Goal: Navigation & Orientation: Find specific page/section

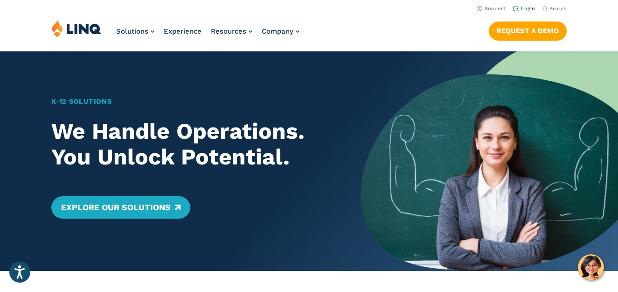
click at [525, 6] on link "Login" at bounding box center [524, 9] width 22 height 6
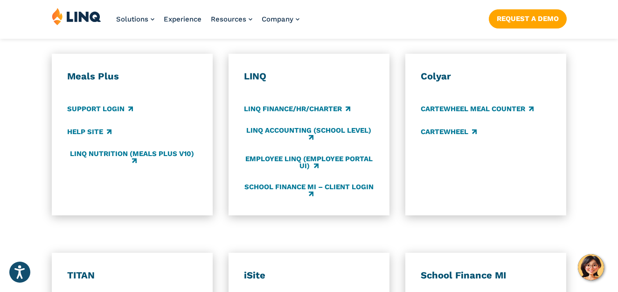
scroll to position [541, 0]
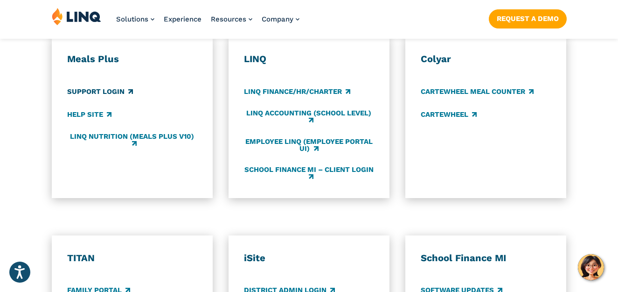
click at [104, 97] on link "Support Login" at bounding box center [100, 91] width 66 height 10
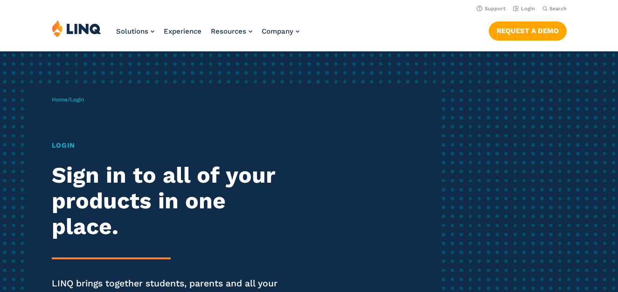
scroll to position [541, 0]
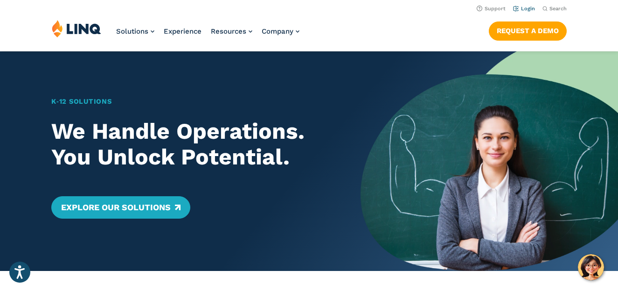
click at [526, 8] on link "Login" at bounding box center [524, 9] width 22 height 6
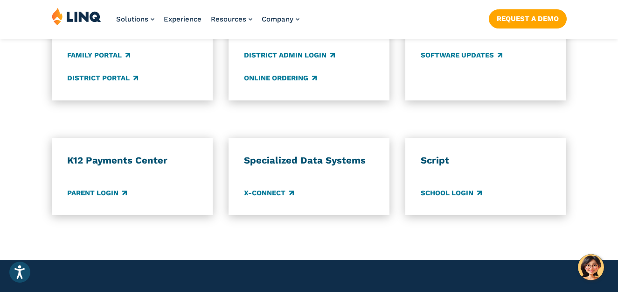
scroll to position [784, 0]
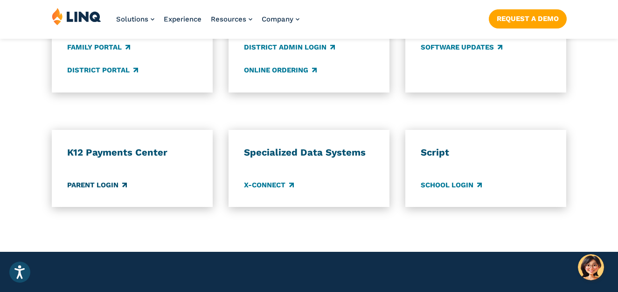
click at [85, 185] on link "Parent Login" at bounding box center [97, 185] width 60 height 10
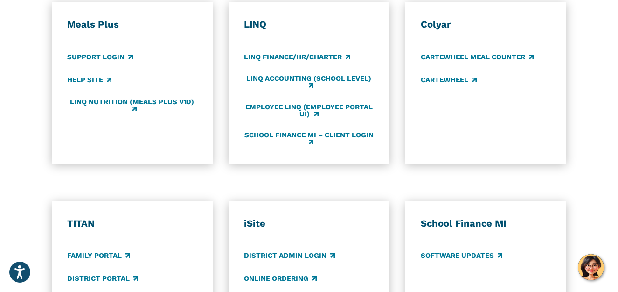
scroll to position [572, 0]
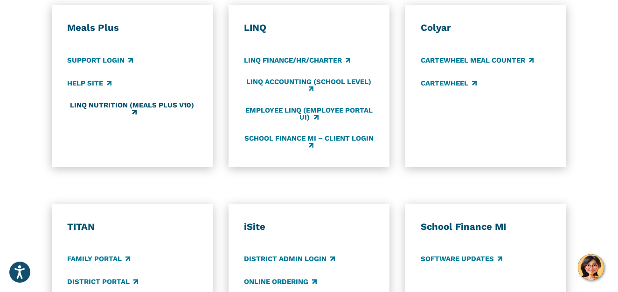
click at [157, 106] on link "LINQ Nutrition (Meals Plus v10)" at bounding box center [132, 108] width 131 height 15
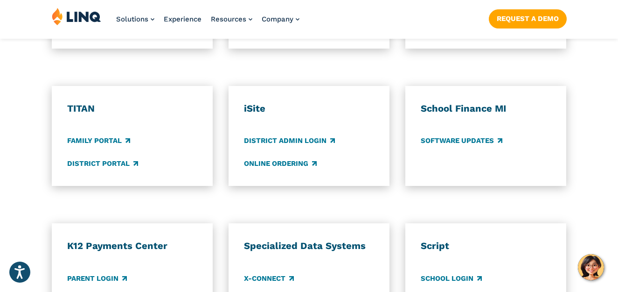
scroll to position [691, 0]
click at [461, 280] on link "School Login" at bounding box center [451, 277] width 61 height 10
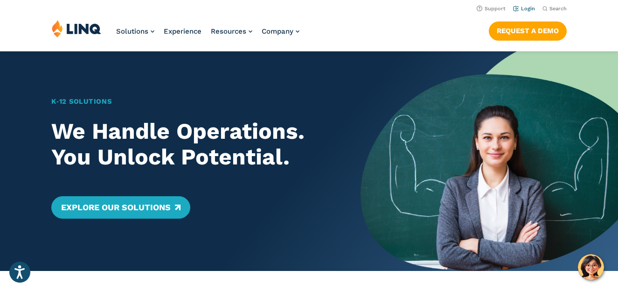
click at [528, 7] on link "Login" at bounding box center [524, 9] width 22 height 6
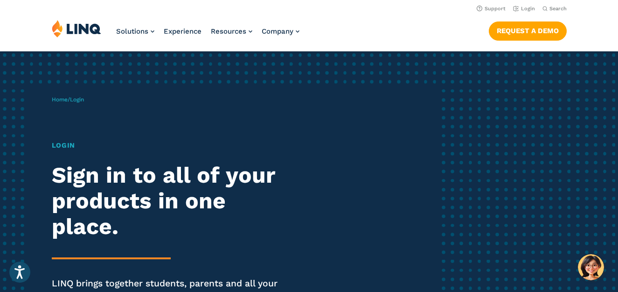
click at [58, 148] on h1 "Login" at bounding box center [171, 145] width 238 height 10
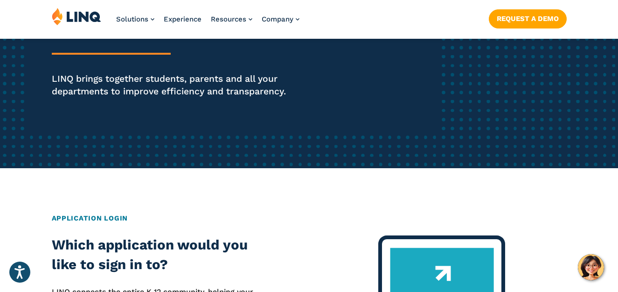
scroll to position [205, 0]
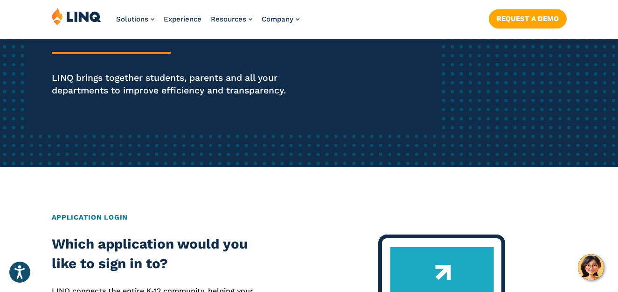
click at [109, 216] on h2 "Application Login" at bounding box center [309, 217] width 515 height 10
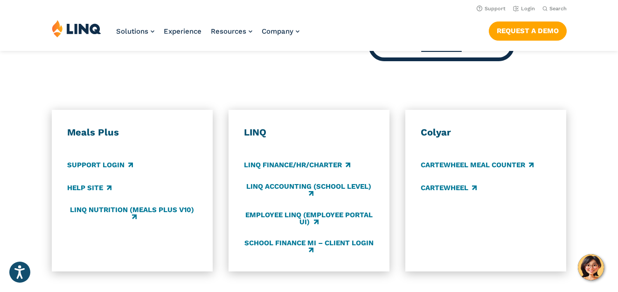
scroll to position [467, 0]
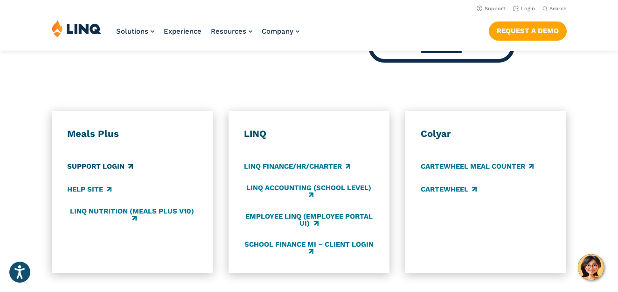
click at [117, 164] on link "Support Login" at bounding box center [100, 166] width 66 height 10
